Goal: Task Accomplishment & Management: Manage account settings

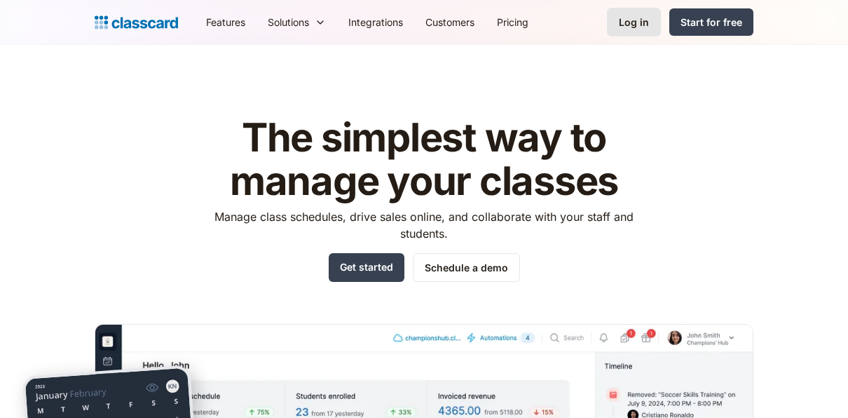
click at [636, 20] on div "Log in" at bounding box center [634, 22] width 30 height 15
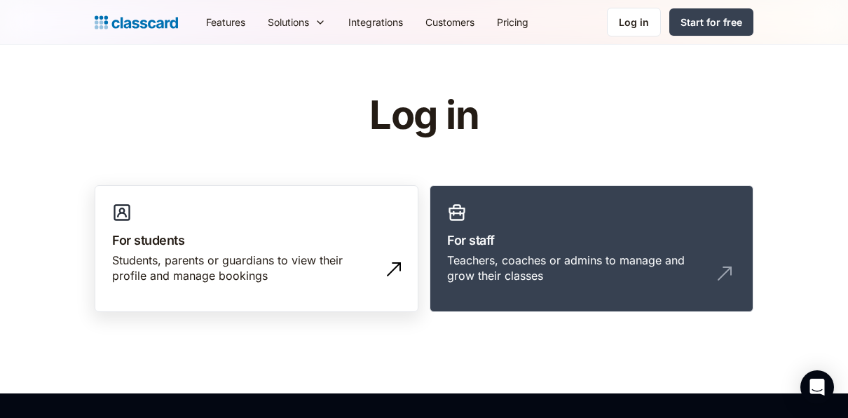
click at [245, 259] on div "Students, parents or guardians to view their profile and manage bookings" at bounding box center [242, 268] width 261 height 32
click at [214, 278] on div "Students, parents or guardians to view their profile and manage bookings" at bounding box center [242, 268] width 261 height 32
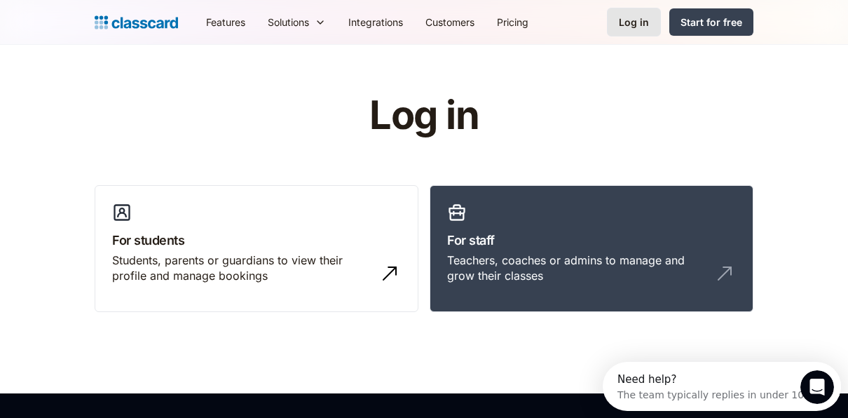
click at [622, 24] on div "Log in" at bounding box center [634, 22] width 30 height 15
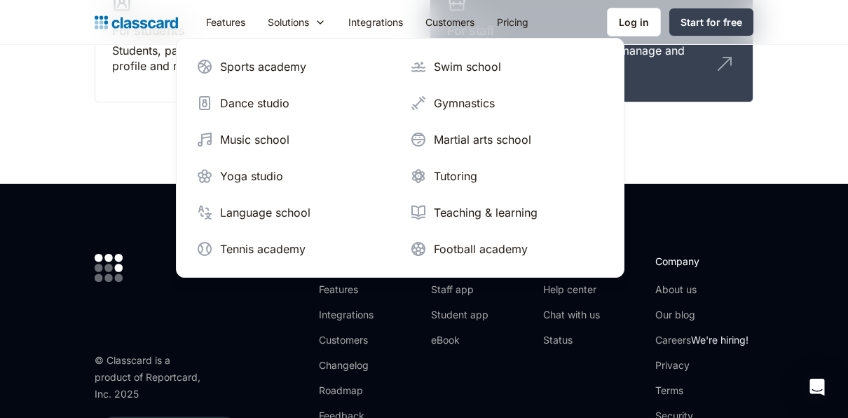
scroll to position [210, 0]
